Goal: Download file/media

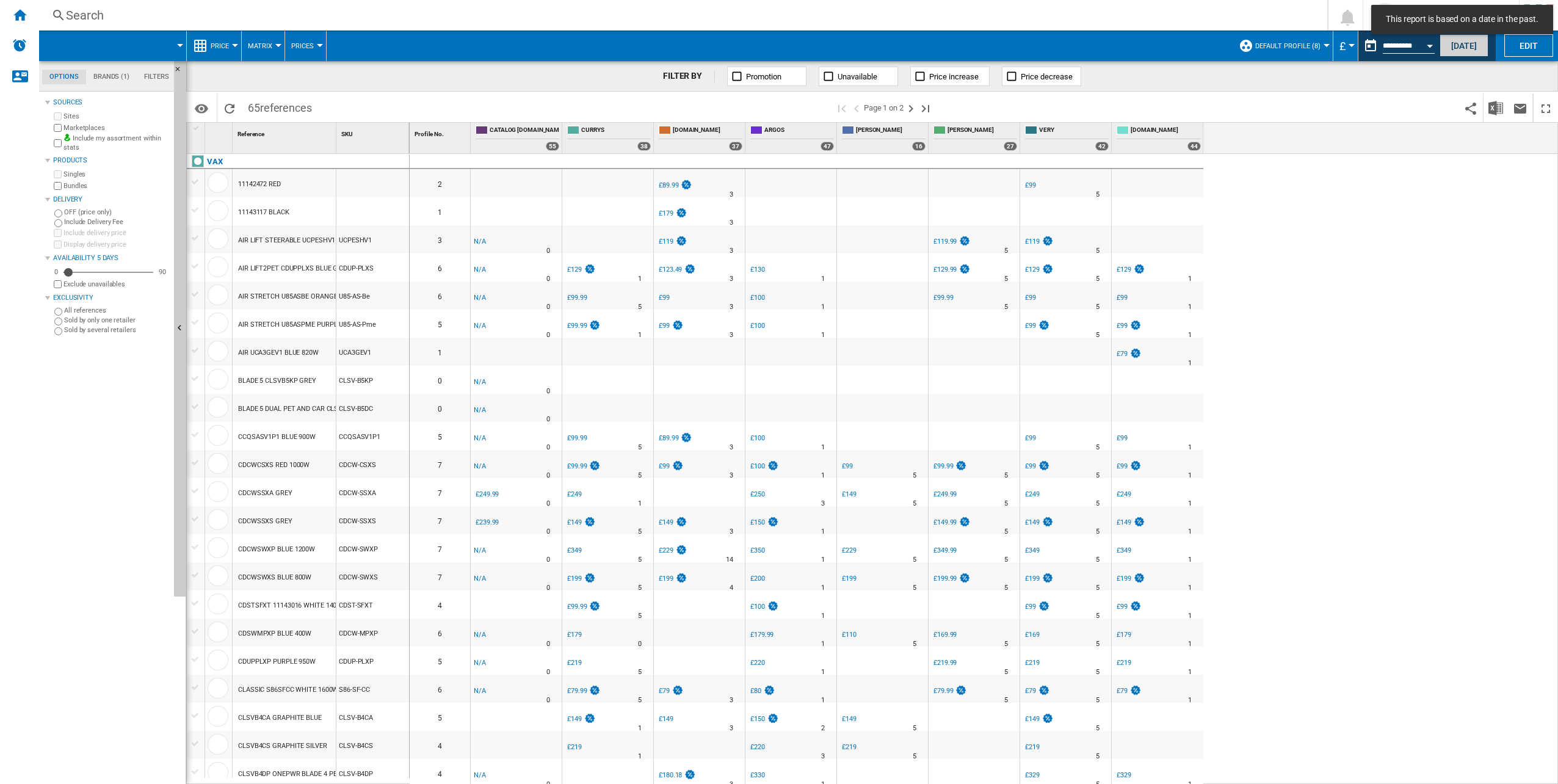
click at [1455, 48] on button "[DATE]" at bounding box center [1464, 46] width 49 height 23
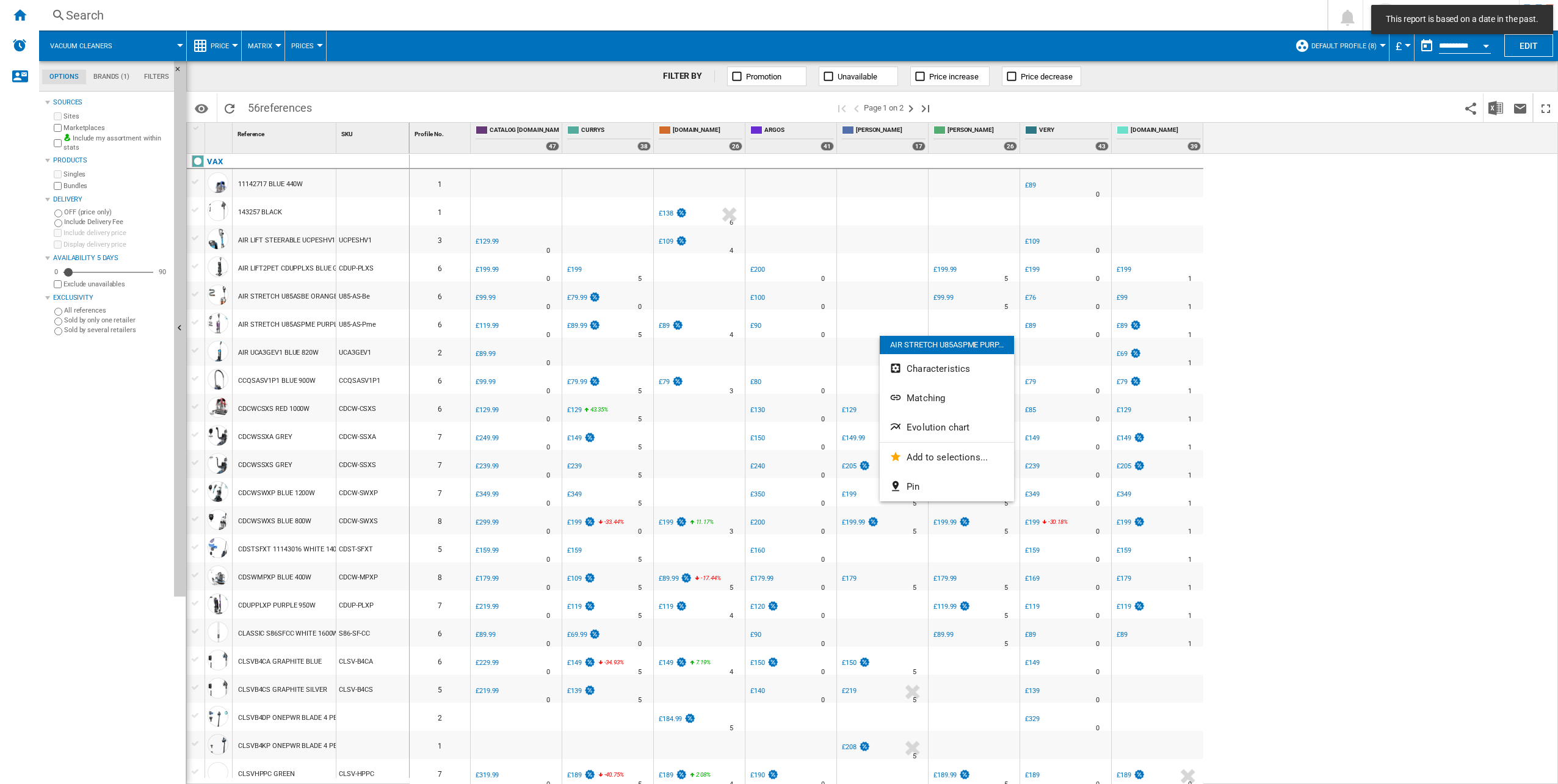
click at [1499, 99] on div at bounding box center [779, 392] width 1558 height 784
click at [1495, 113] on img "Download in Excel" at bounding box center [1495, 108] width 15 height 15
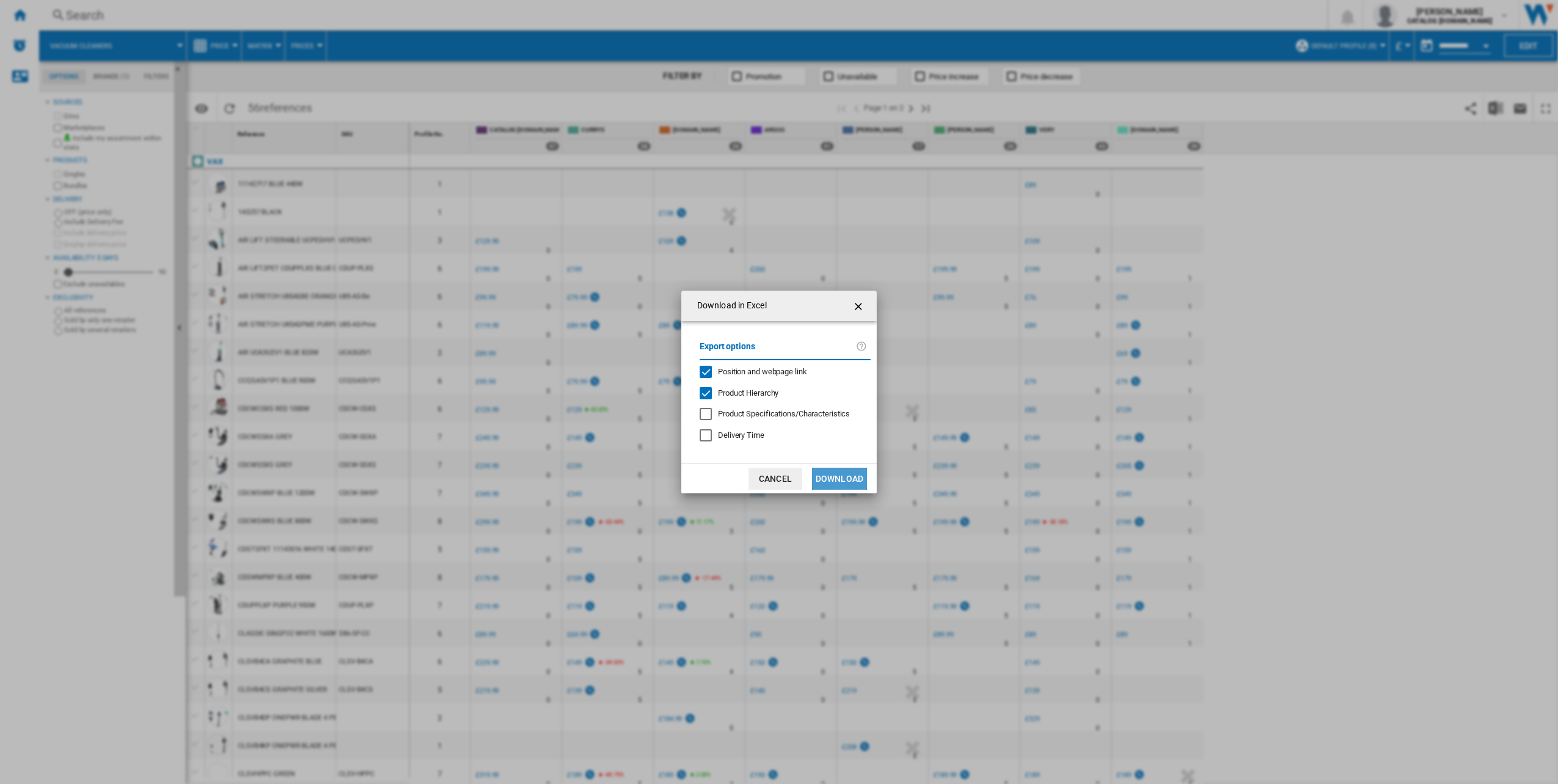
click at [844, 476] on button "Download" at bounding box center [839, 479] width 55 height 22
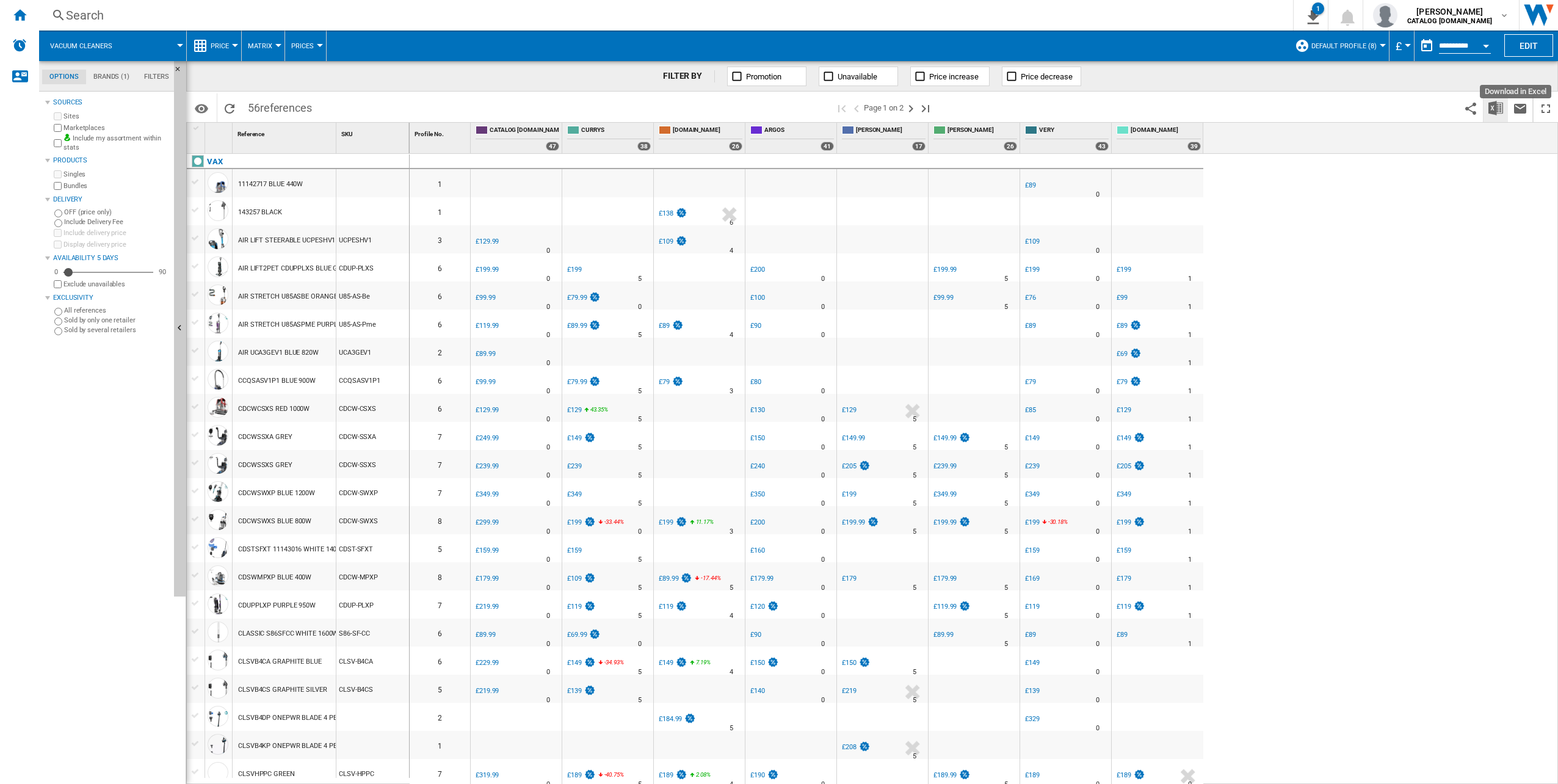
click at [1494, 106] on img "Download in Excel" at bounding box center [1495, 108] width 15 height 15
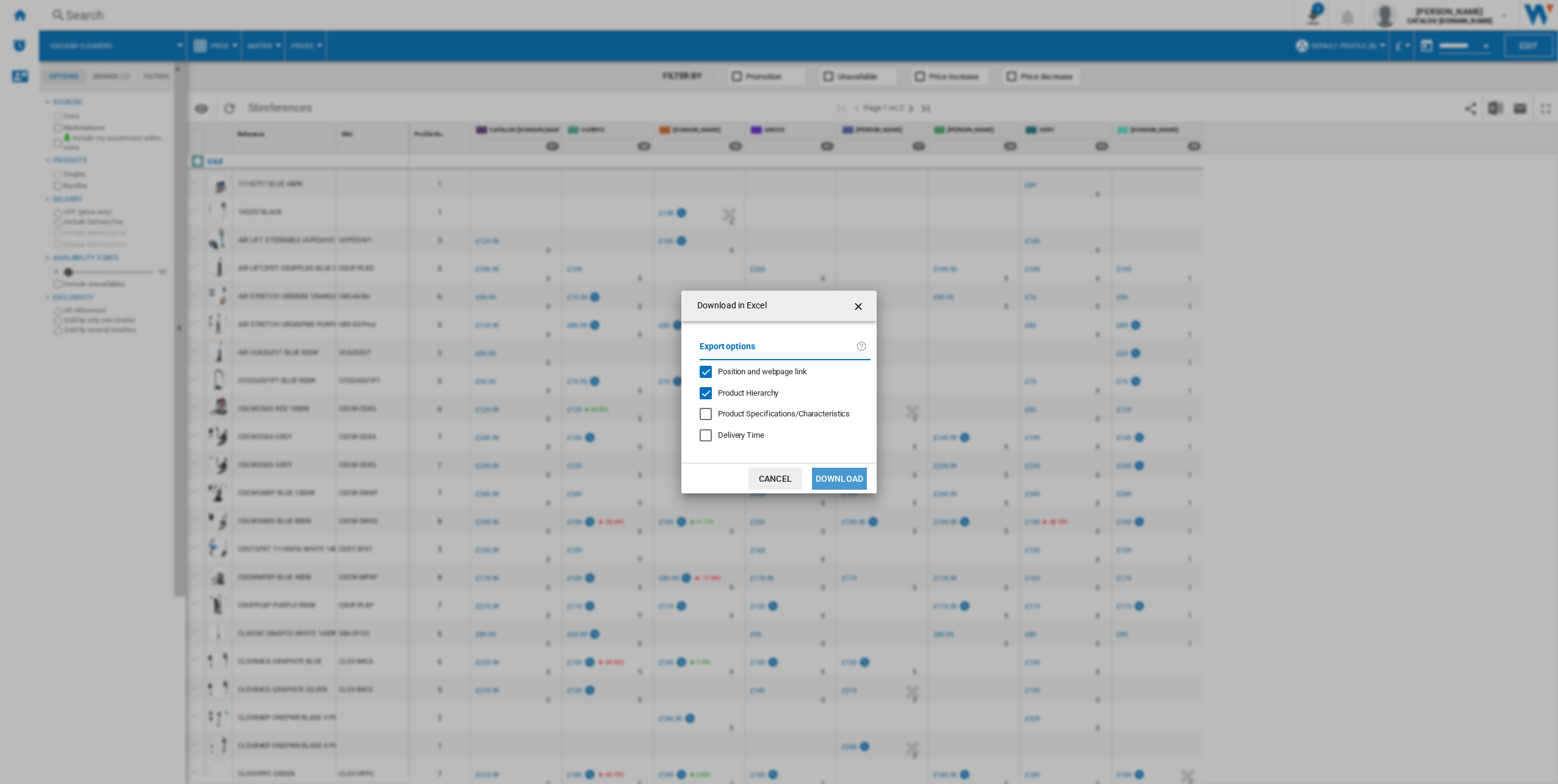
click at [837, 484] on button "Download" at bounding box center [839, 479] width 55 height 22
